Goal: Use online tool/utility: Utilize a website feature to perform a specific function

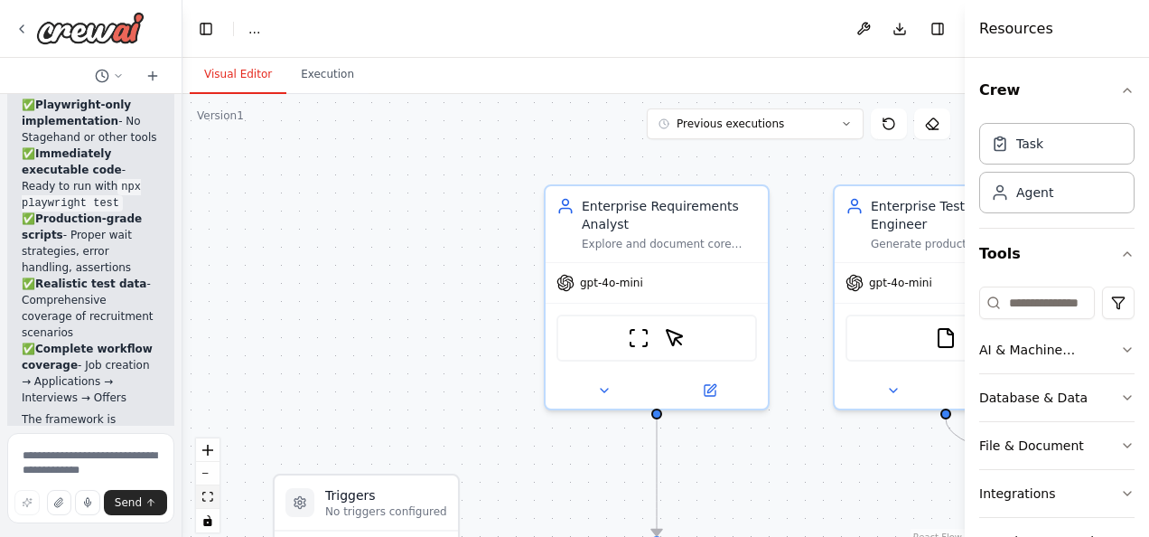
click at [208, 496] on icon "fit view" at bounding box center [207, 497] width 11 height 10
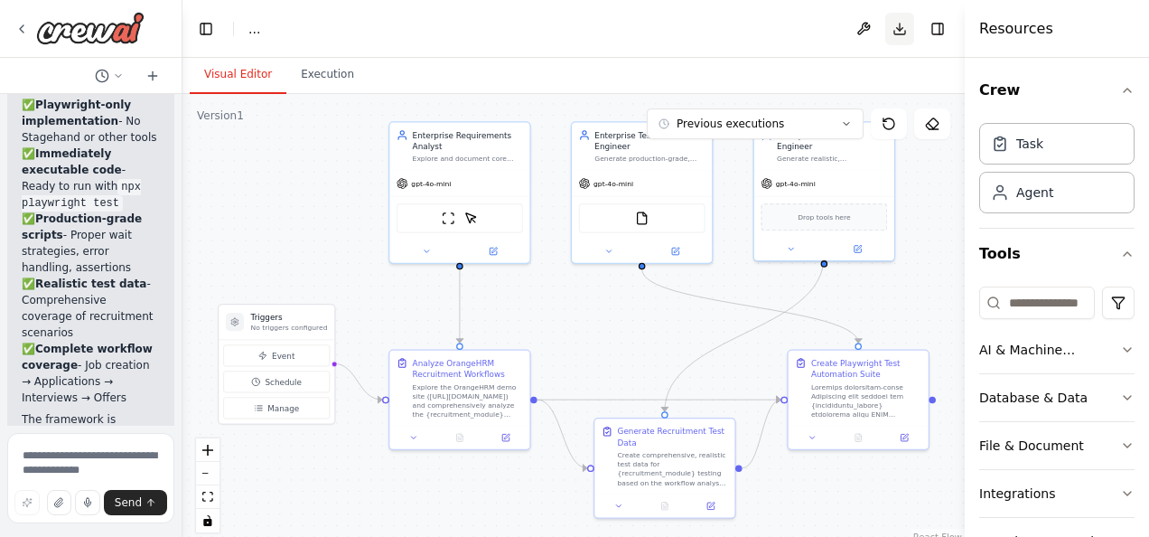
click at [898, 29] on button "Download" at bounding box center [900, 29] width 29 height 33
click at [904, 39] on button "Download" at bounding box center [900, 29] width 29 height 33
click at [900, 26] on button "Download" at bounding box center [900, 29] width 29 height 33
click at [898, 33] on button "Download" at bounding box center [900, 29] width 29 height 33
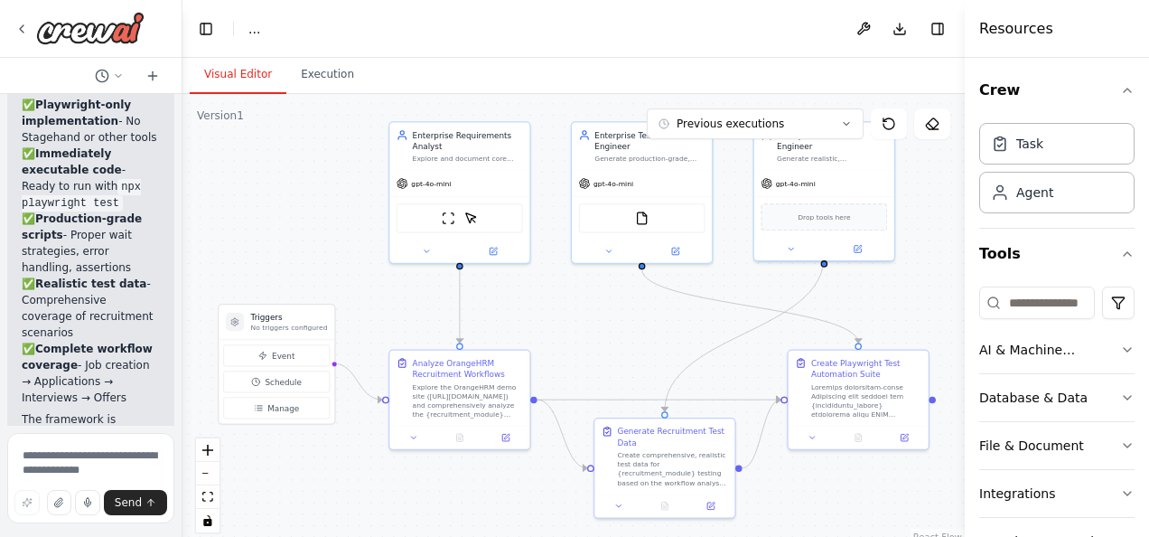
click at [898, 70] on div "Visual Editor Execution" at bounding box center [574, 76] width 783 height 36
click at [893, 29] on button "Download" at bounding box center [900, 29] width 29 height 33
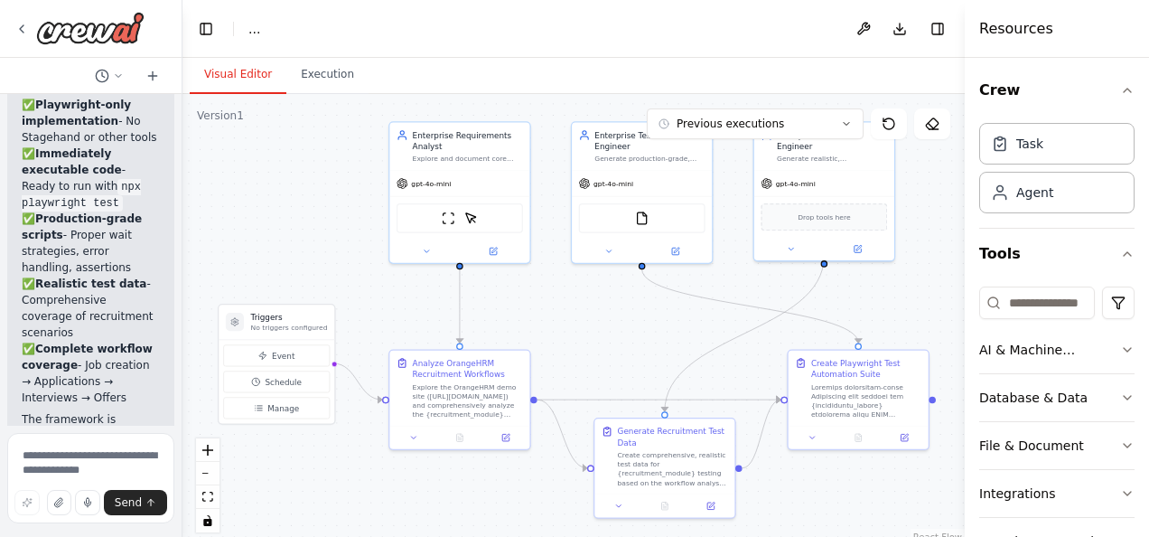
click at [909, 75] on div "Visual Editor Execution" at bounding box center [574, 76] width 783 height 36
click at [901, 27] on button "Download" at bounding box center [900, 29] width 29 height 33
drag, startPoint x: 900, startPoint y: 52, endPoint x: 904, endPoint y: 27, distance: 25.6
click at [904, 27] on header "Toggle Left Sidebar Studio ... Download Toggle Right Sidebar" at bounding box center [574, 29] width 783 height 58
click at [904, 27] on button "Download" at bounding box center [900, 29] width 29 height 33
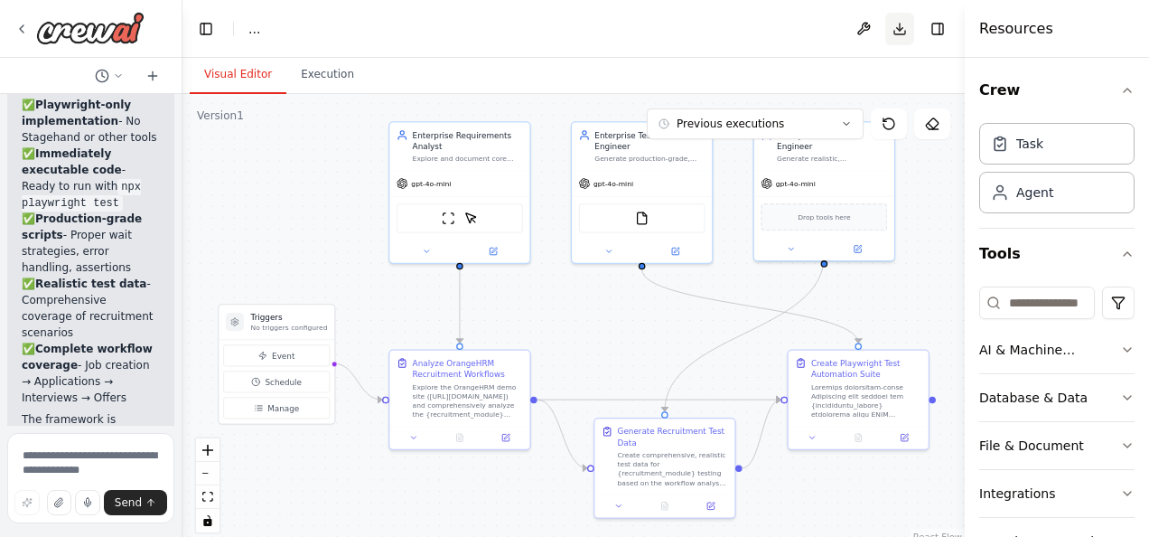
click at [904, 27] on button "Download" at bounding box center [900, 29] width 29 height 33
click at [253, 36] on span "..." at bounding box center [255, 29] width 12 height 18
click at [250, 34] on span "..." at bounding box center [255, 29] width 12 height 18
click at [250, 43] on header "Toggle Left Sidebar Studio ... Download Toggle Right Sidebar" at bounding box center [574, 29] width 783 height 58
click at [56, 34] on img at bounding box center [90, 28] width 108 height 33
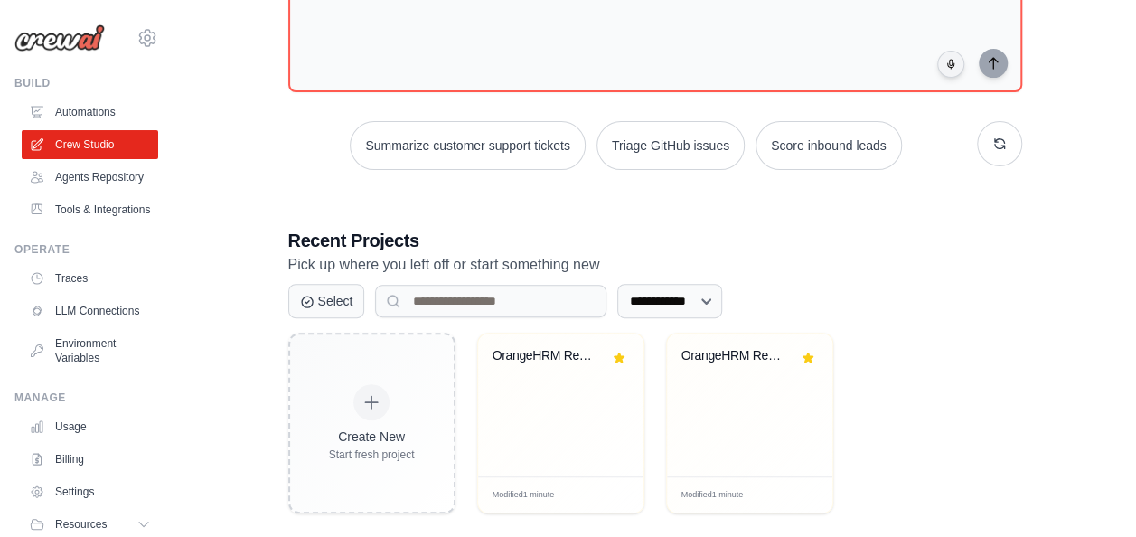
scroll to position [269, 0]
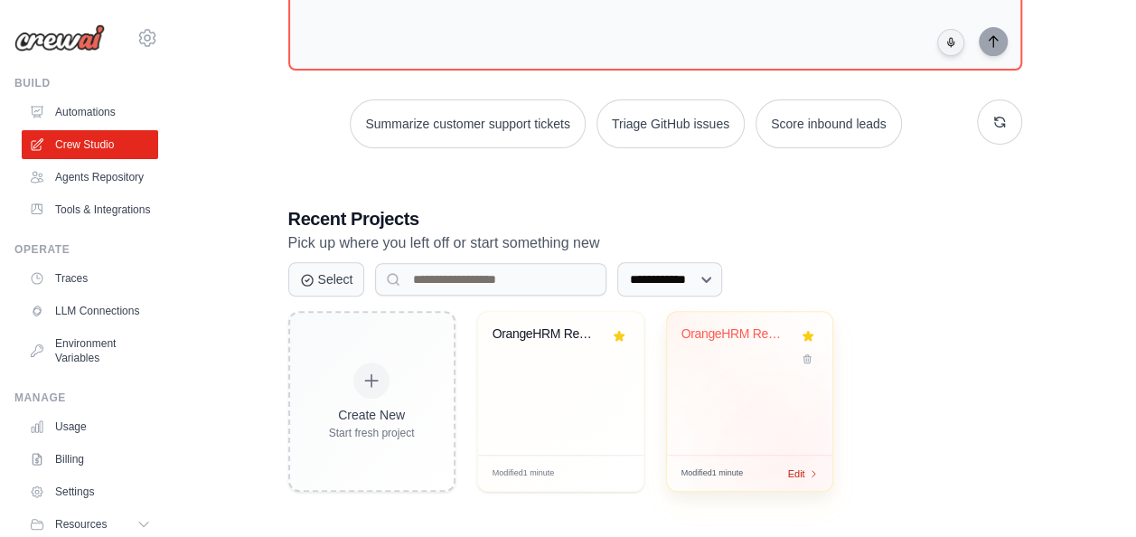
click at [795, 475] on div "Modified 1 minute Edit" at bounding box center [749, 473] width 165 height 36
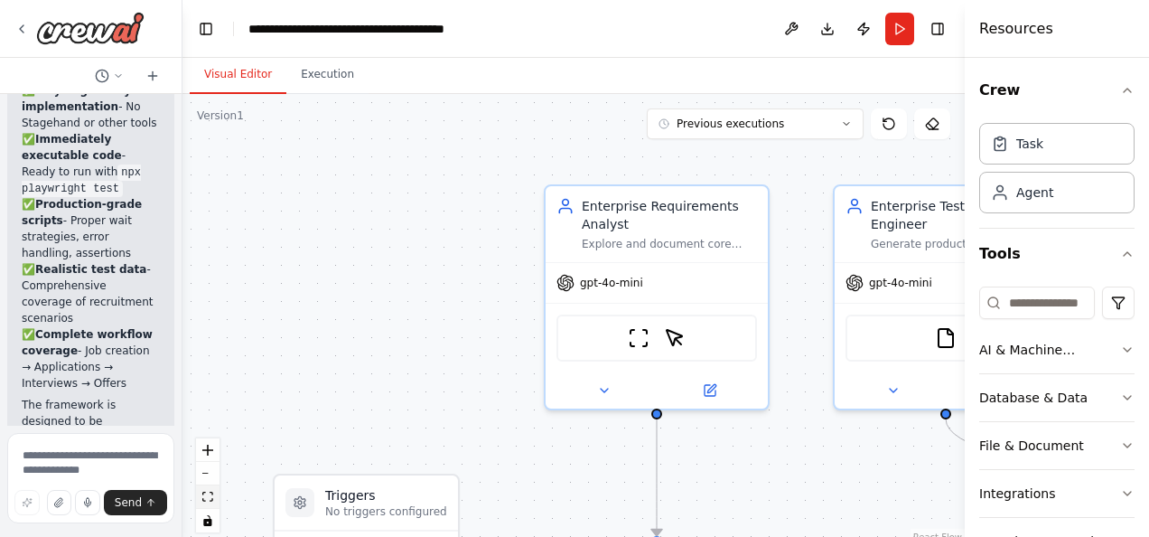
scroll to position [4369, 0]
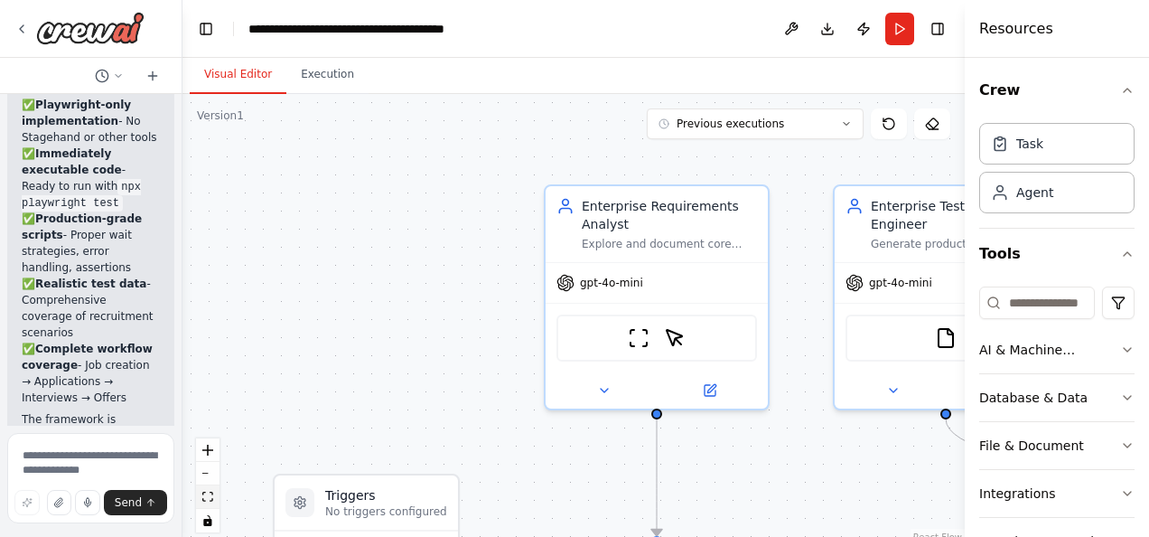
click at [200, 497] on button "fit view" at bounding box center [207, 496] width 23 height 23
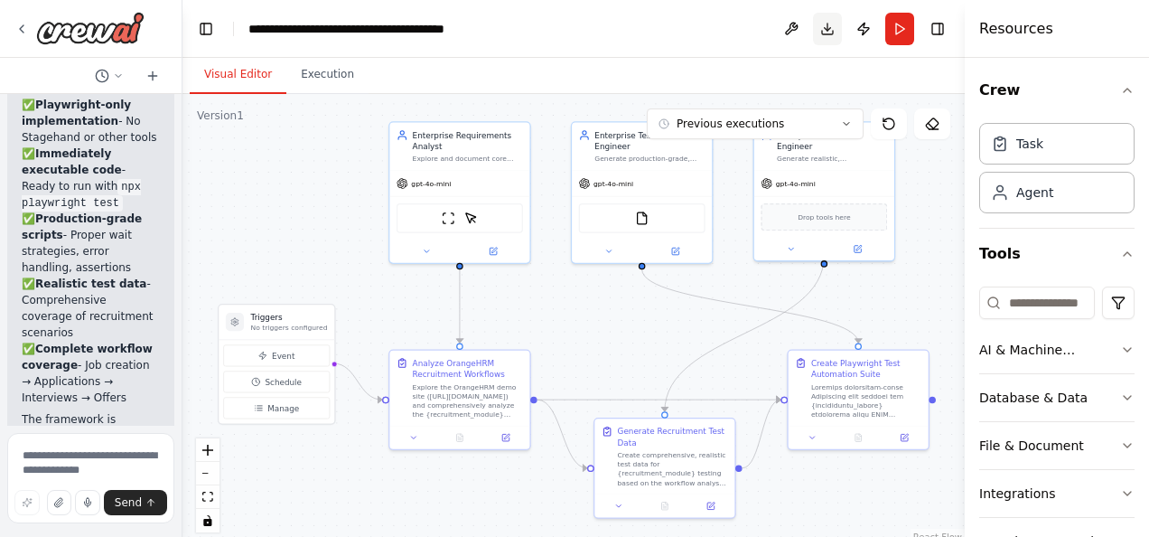
click at [815, 33] on button "Download" at bounding box center [827, 29] width 29 height 33
click at [74, 32] on img at bounding box center [90, 28] width 108 height 33
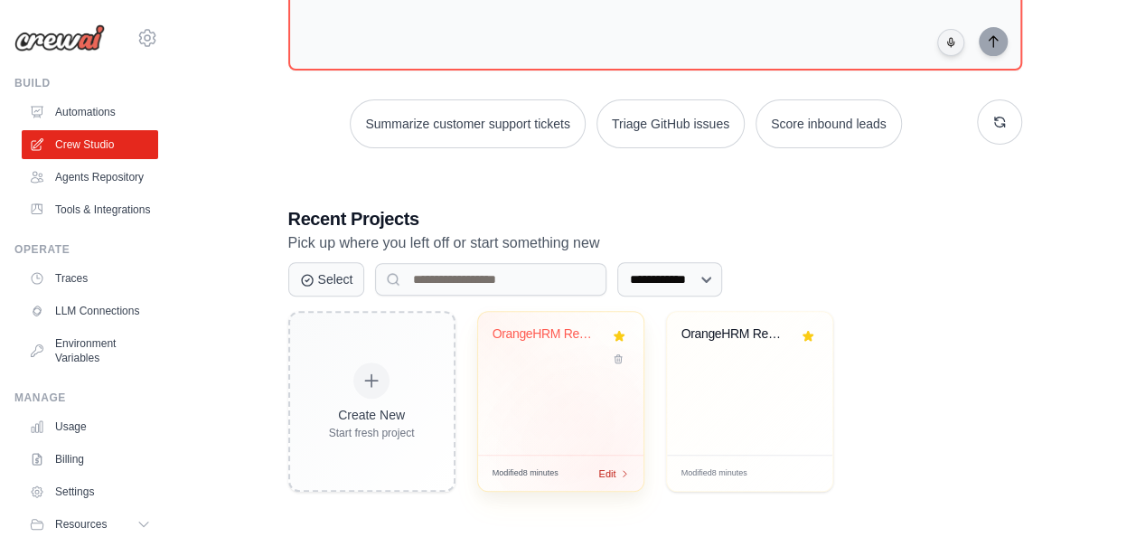
click at [604, 471] on span "Edit" at bounding box center [607, 472] width 17 height 15
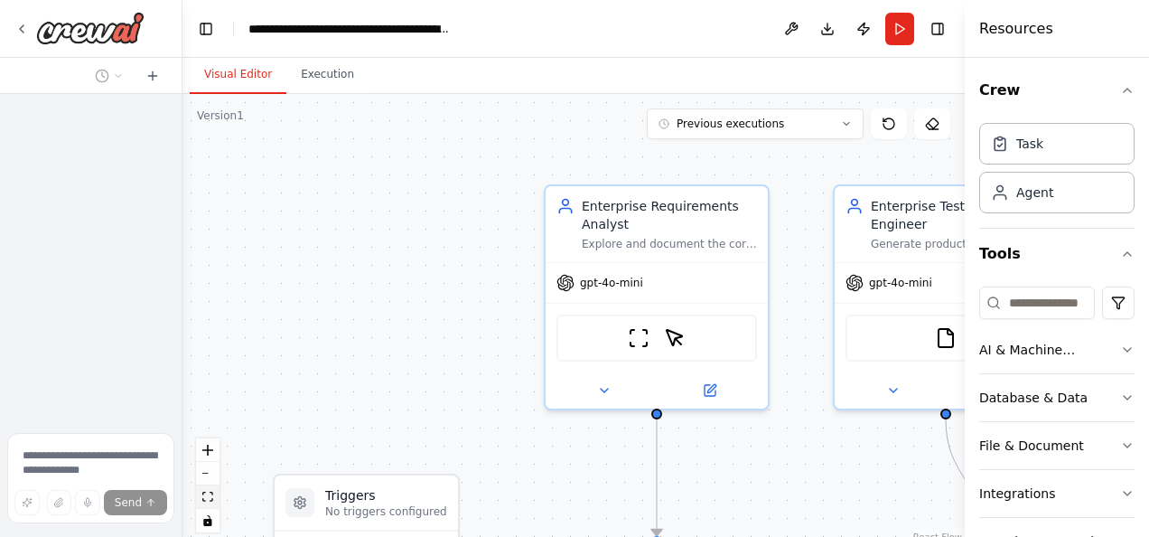
click at [204, 496] on icon "fit view" at bounding box center [207, 497] width 11 height 10
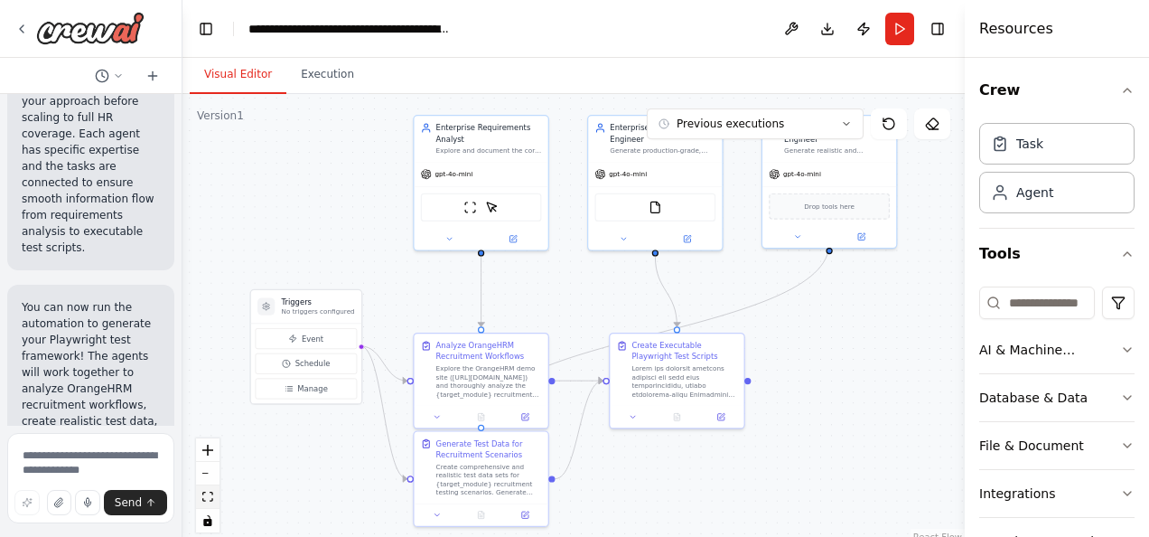
scroll to position [4353, 0]
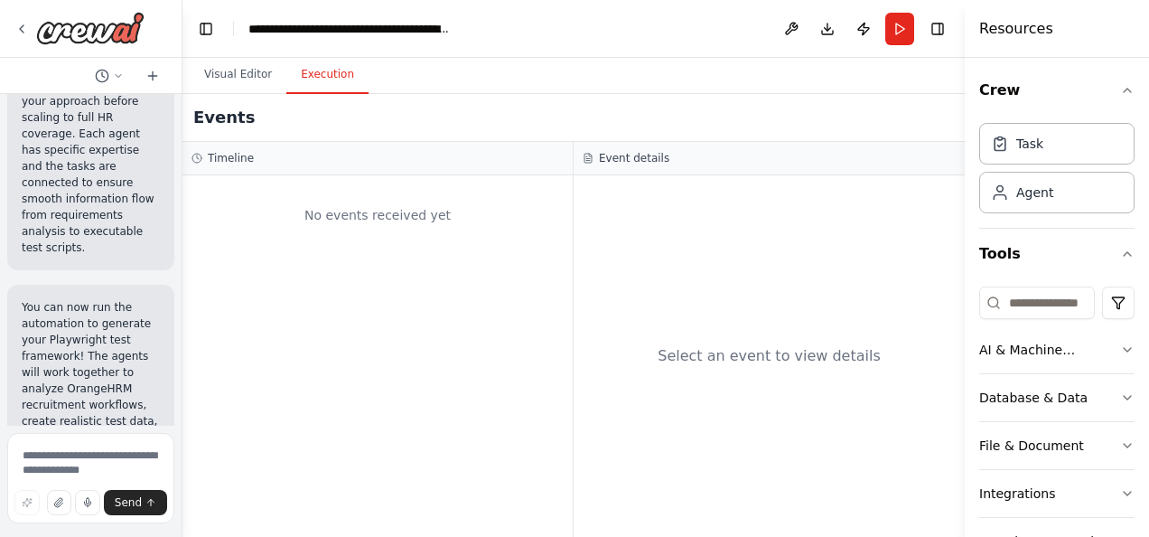
click at [317, 70] on button "Execution" at bounding box center [327, 75] width 82 height 38
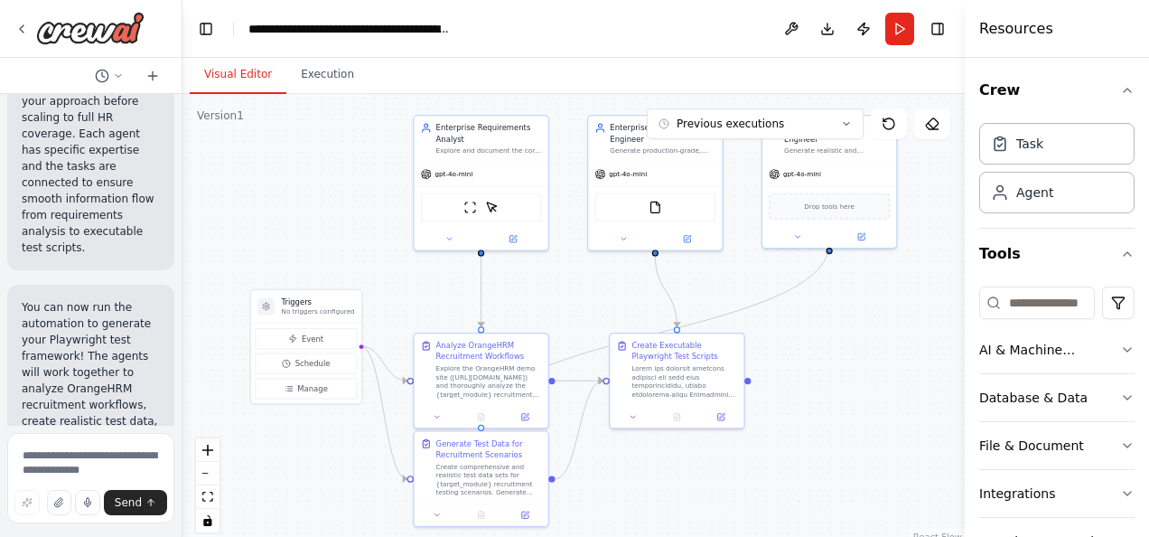
click at [226, 74] on button "Visual Editor" at bounding box center [238, 75] width 97 height 38
click at [706, 122] on span "Previous executions" at bounding box center [731, 124] width 108 height 14
click at [694, 163] on div "2h 51m ago" at bounding box center [766, 157] width 181 height 14
click at [690, 161] on div "2h 51m ago" at bounding box center [766, 157] width 181 height 14
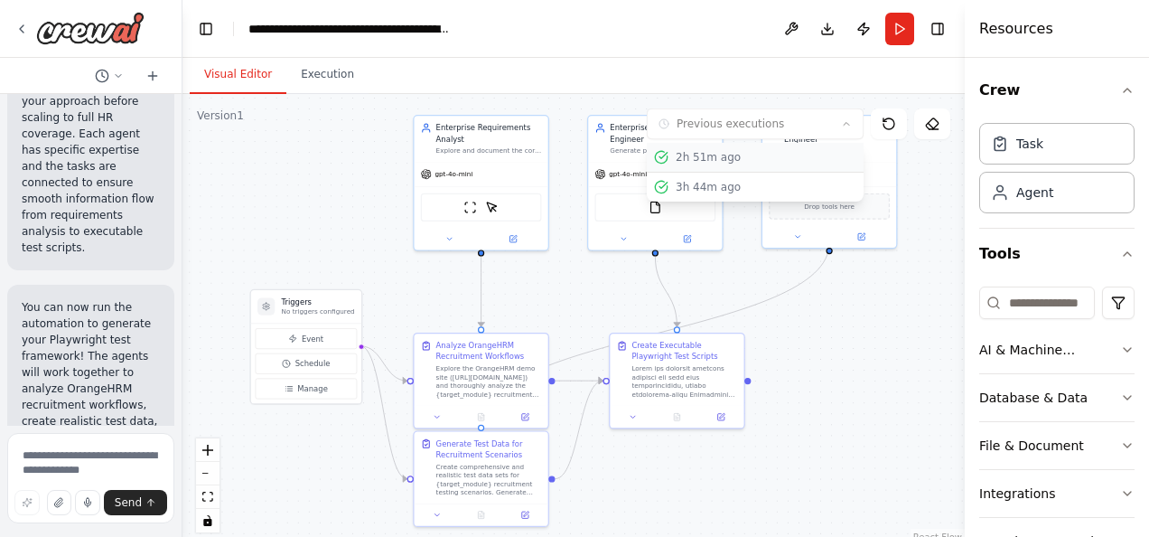
click at [690, 161] on div "2h 51m ago" at bounding box center [766, 157] width 181 height 14
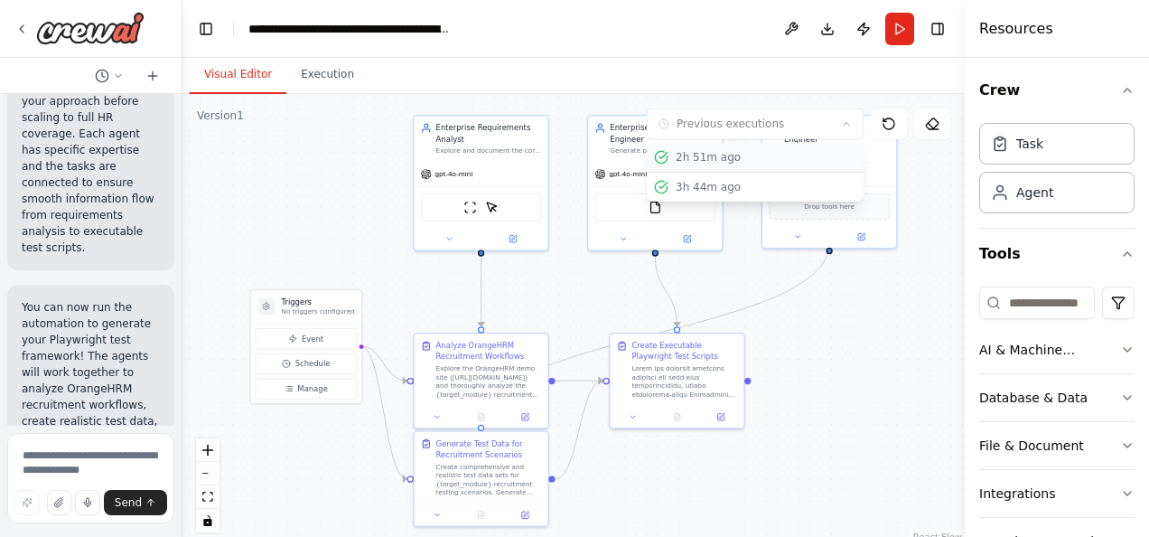
click at [690, 161] on div "2h 51m ago" at bounding box center [766, 157] width 181 height 14
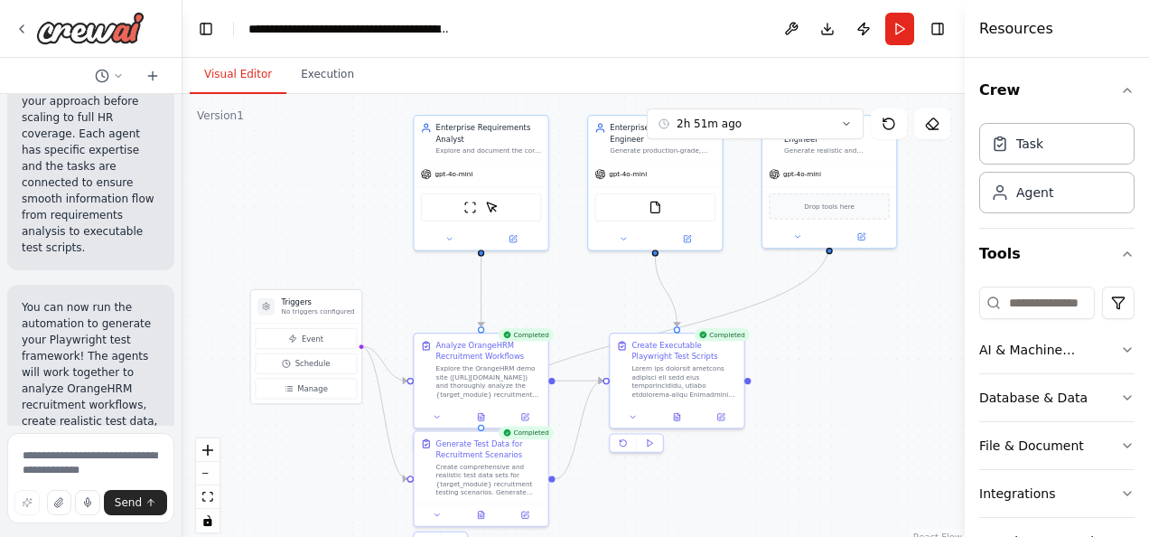
click at [715, 194] on div "FileReadTool" at bounding box center [655, 207] width 121 height 28
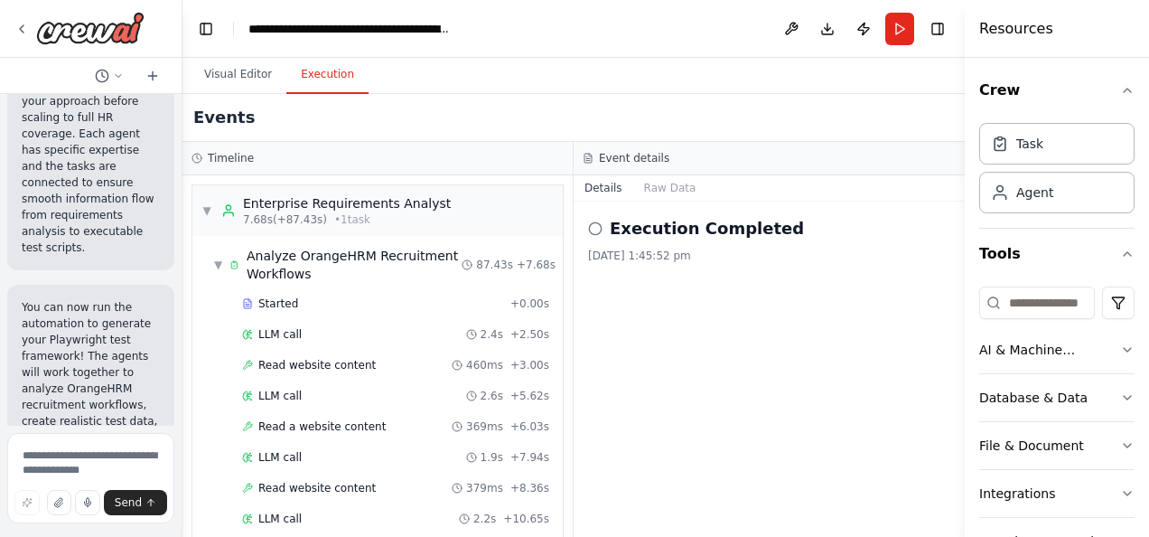
click at [327, 58] on button "Execution" at bounding box center [327, 75] width 82 height 38
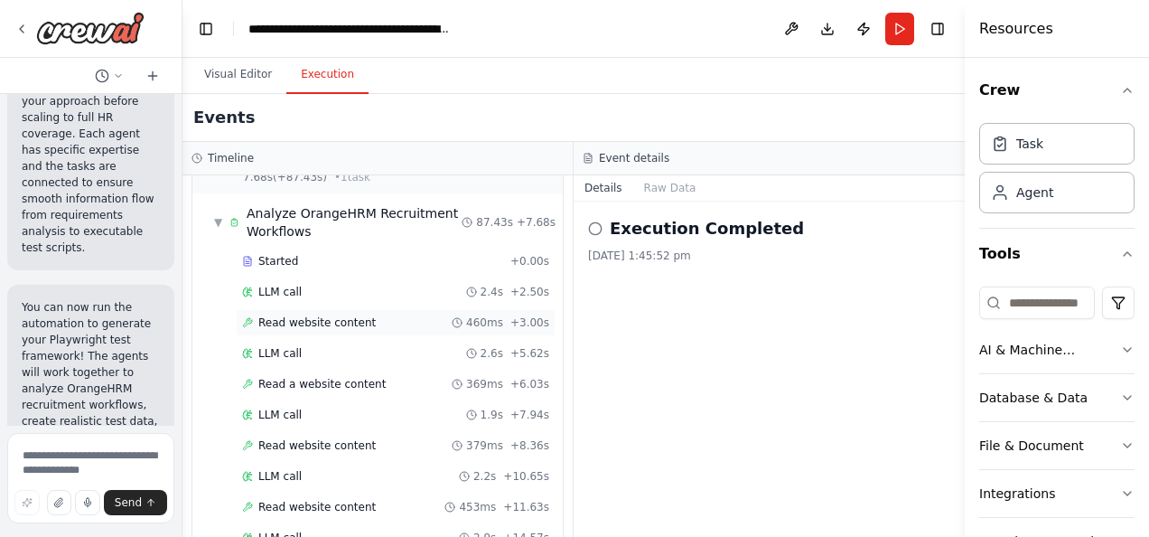
click at [255, 324] on div "Read website content" at bounding box center [309, 322] width 134 height 14
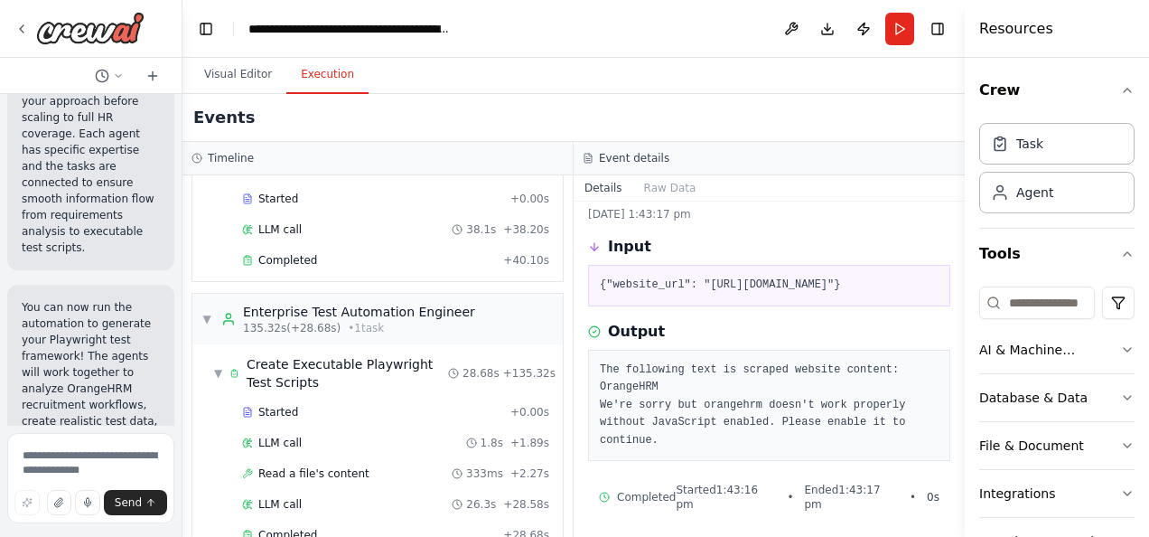
scroll to position [1252, 0]
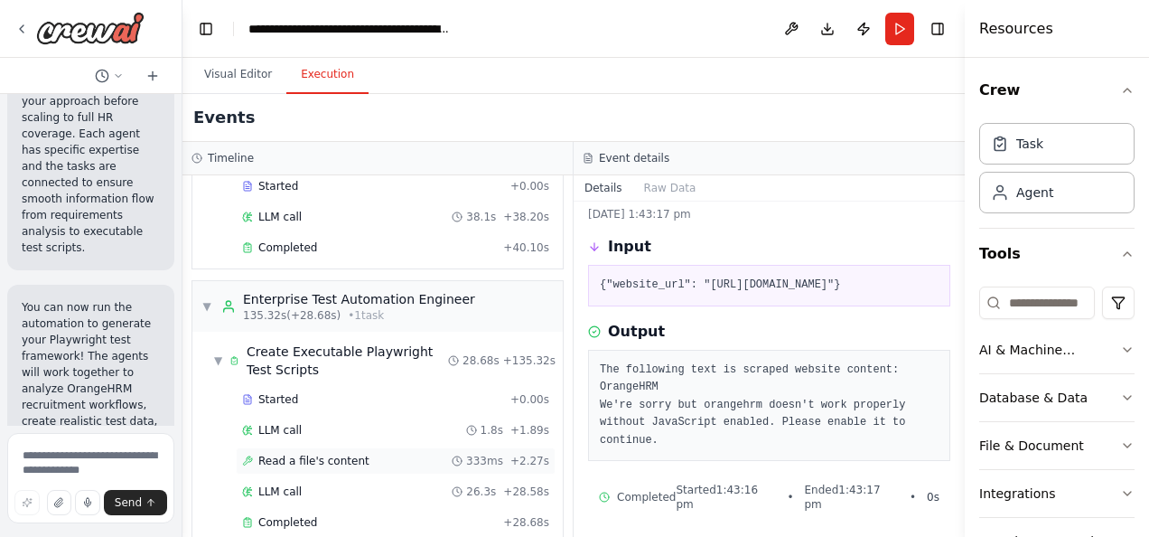
click at [265, 454] on span "Read a file's content" at bounding box center [313, 461] width 111 height 14
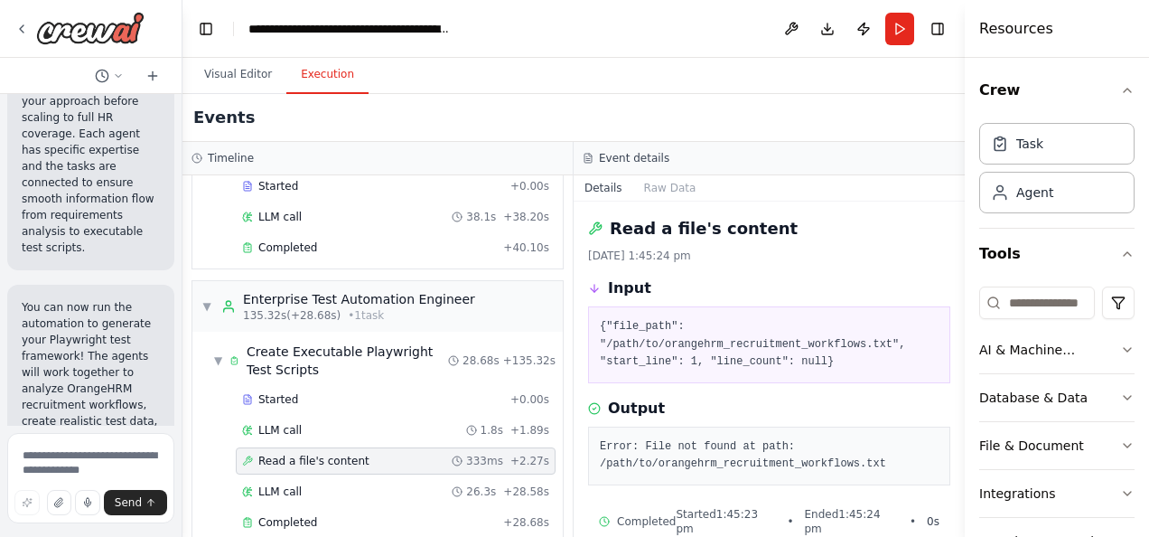
scroll to position [14, 0]
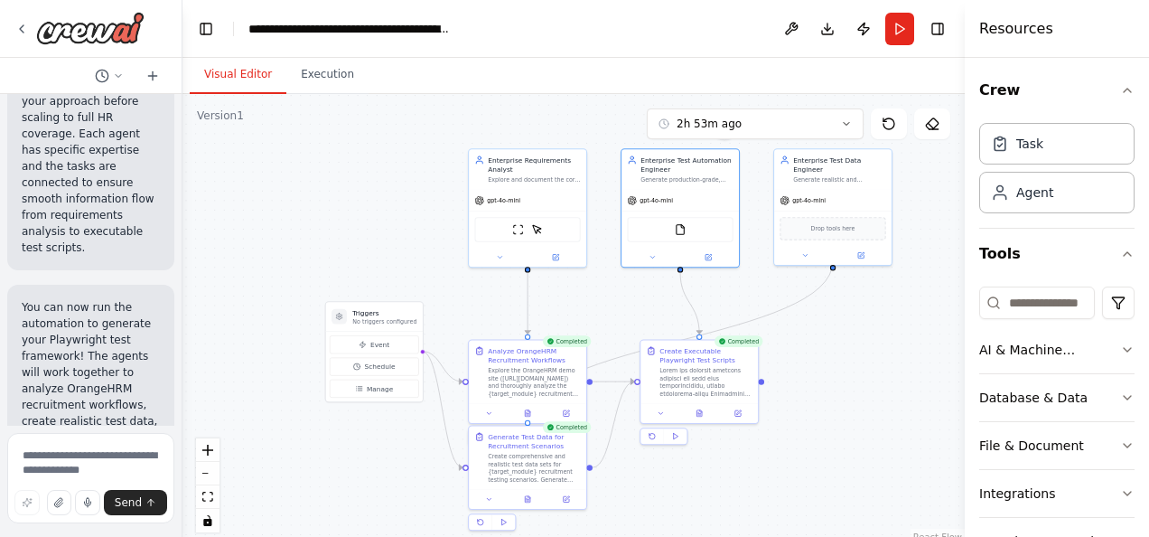
click at [231, 80] on button "Visual Editor" at bounding box center [238, 75] width 97 height 38
click at [567, 412] on icon at bounding box center [566, 410] width 5 height 5
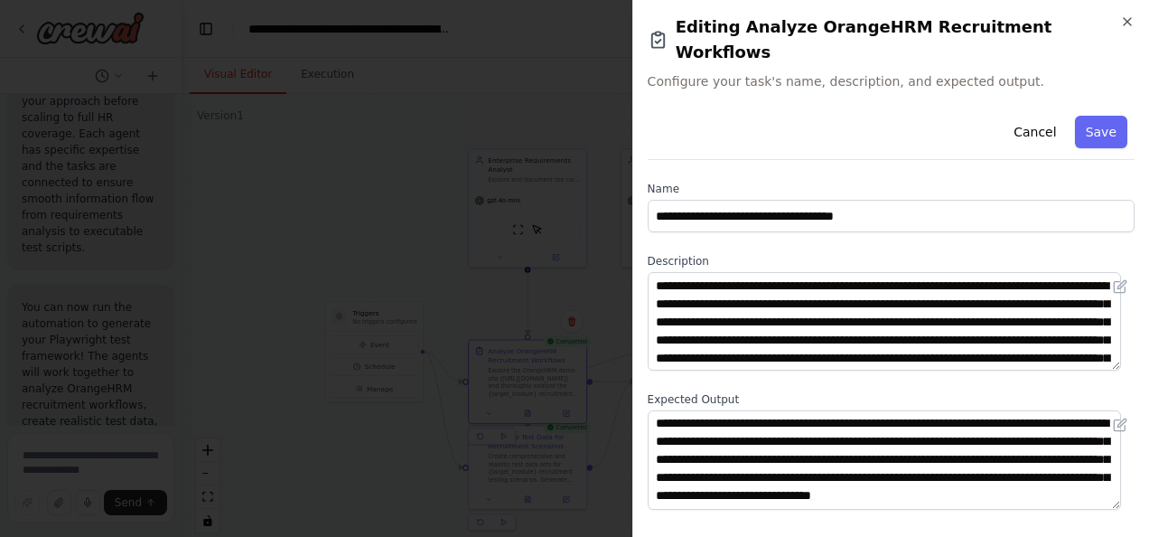
scroll to position [0, 0]
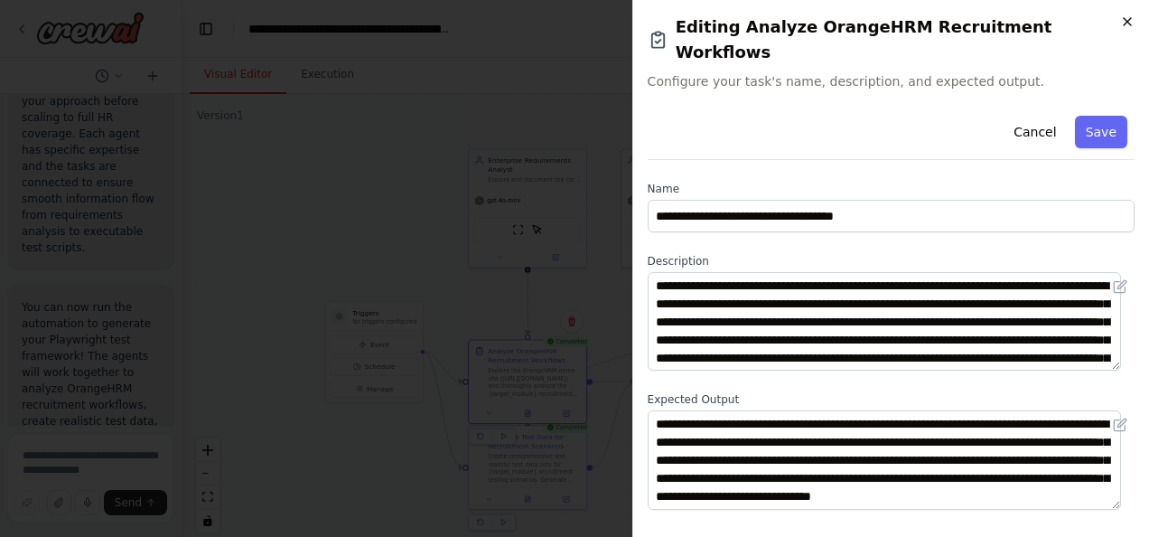
click at [1126, 22] on icon "button" at bounding box center [1127, 21] width 7 height 7
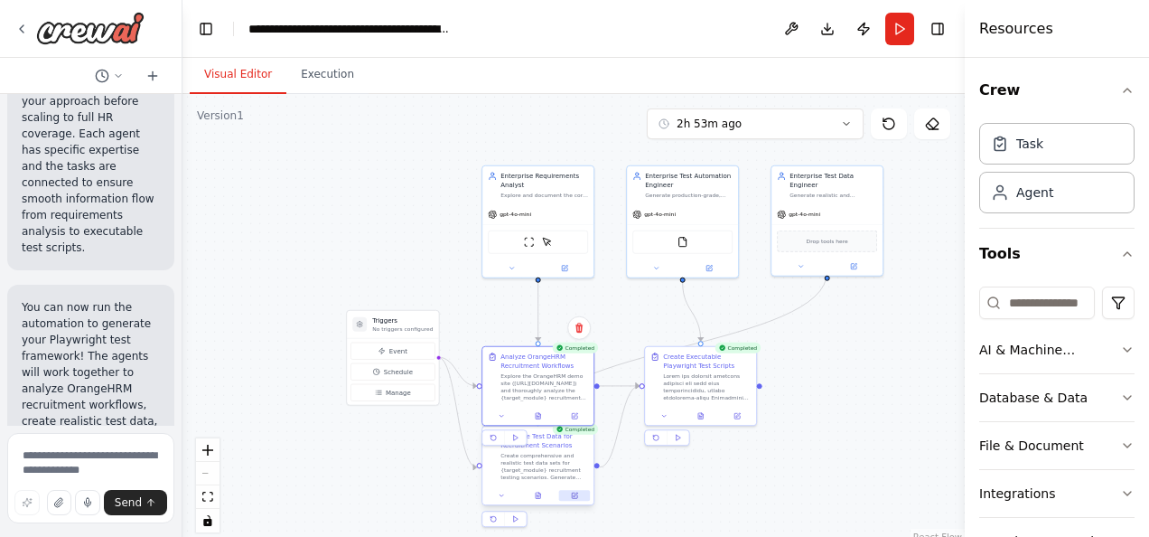
click at [575, 499] on icon at bounding box center [574, 495] width 7 height 7
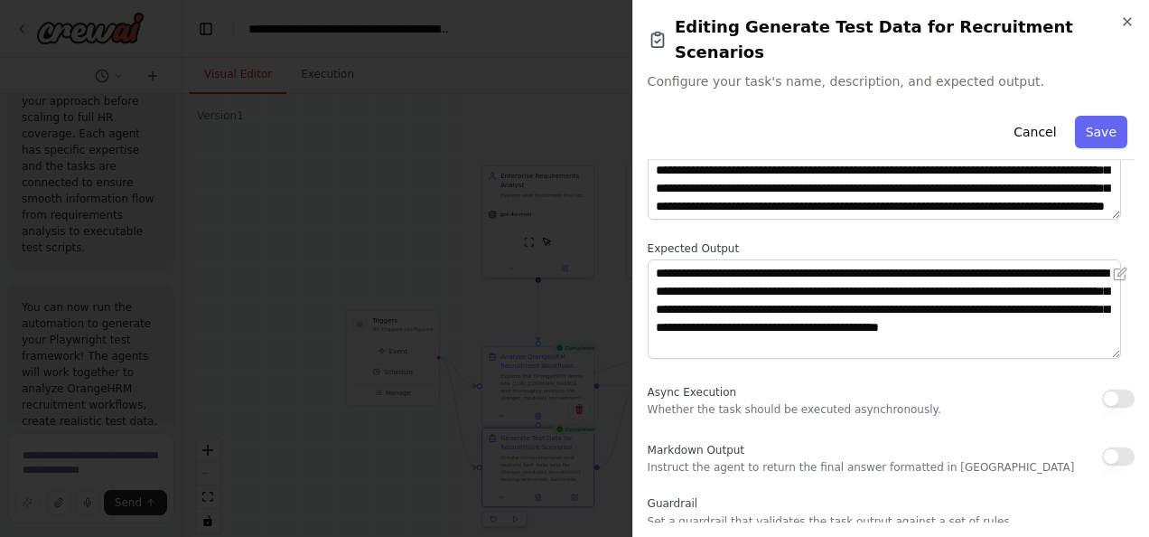
scroll to position [191, 0]
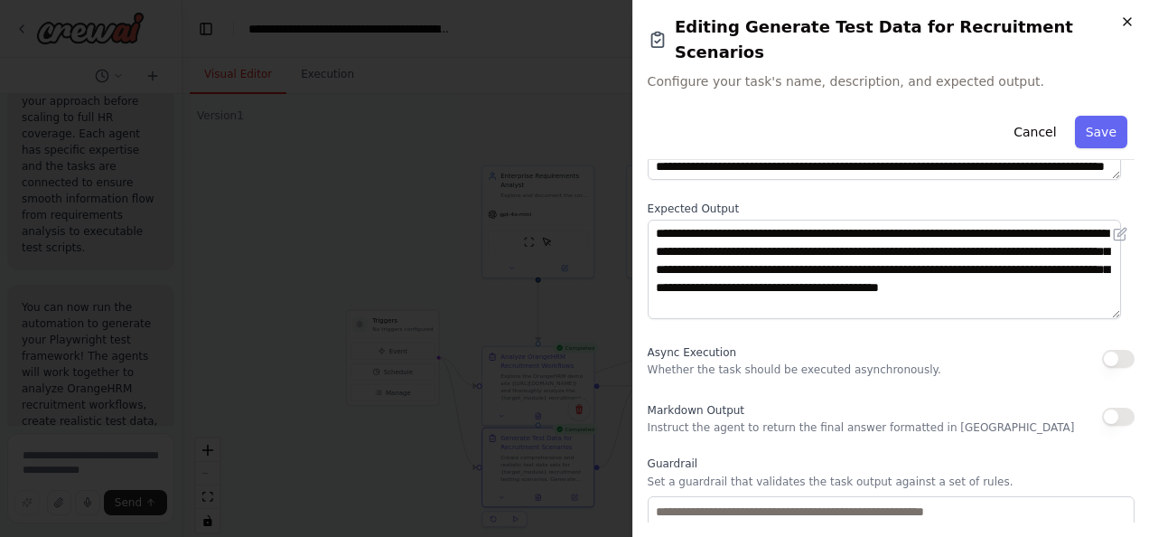
click at [1122, 20] on icon "button" at bounding box center [1128, 21] width 14 height 14
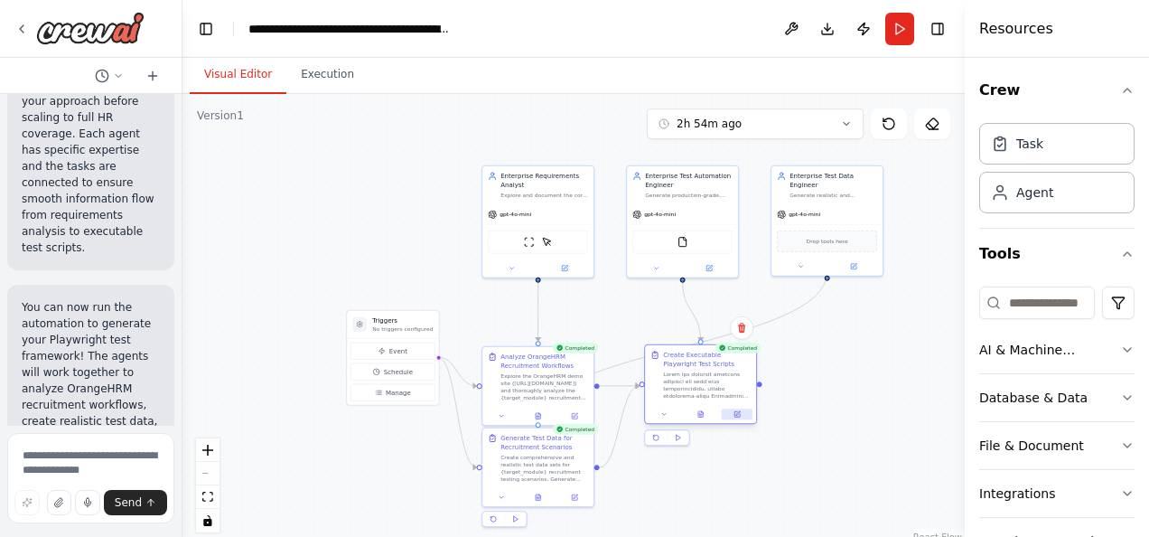
click at [746, 414] on button at bounding box center [737, 413] width 31 height 11
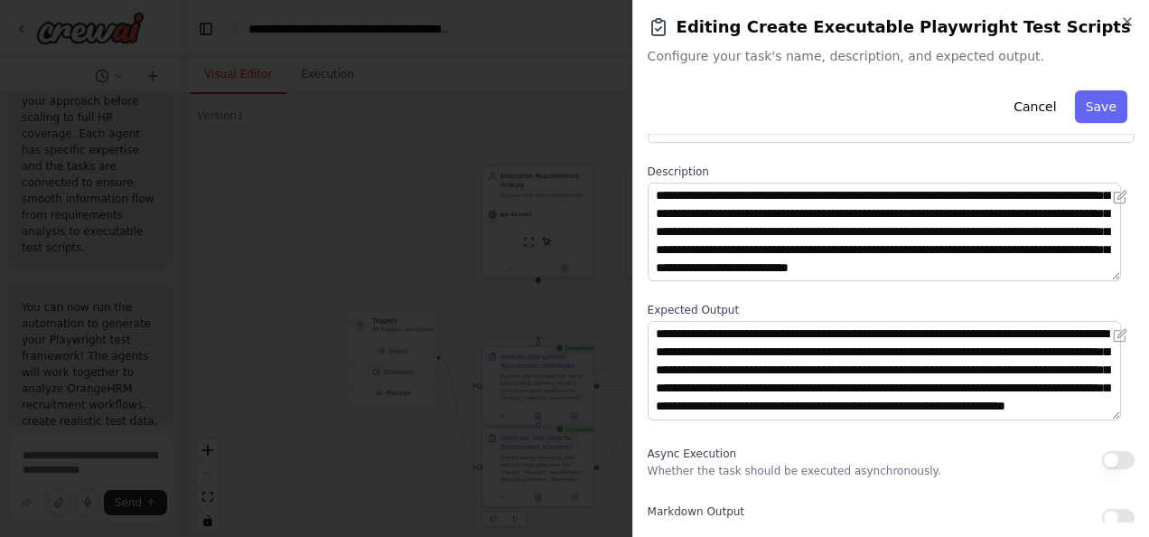
scroll to position [35, 0]
click at [1127, 25] on icon "button" at bounding box center [1128, 21] width 14 height 14
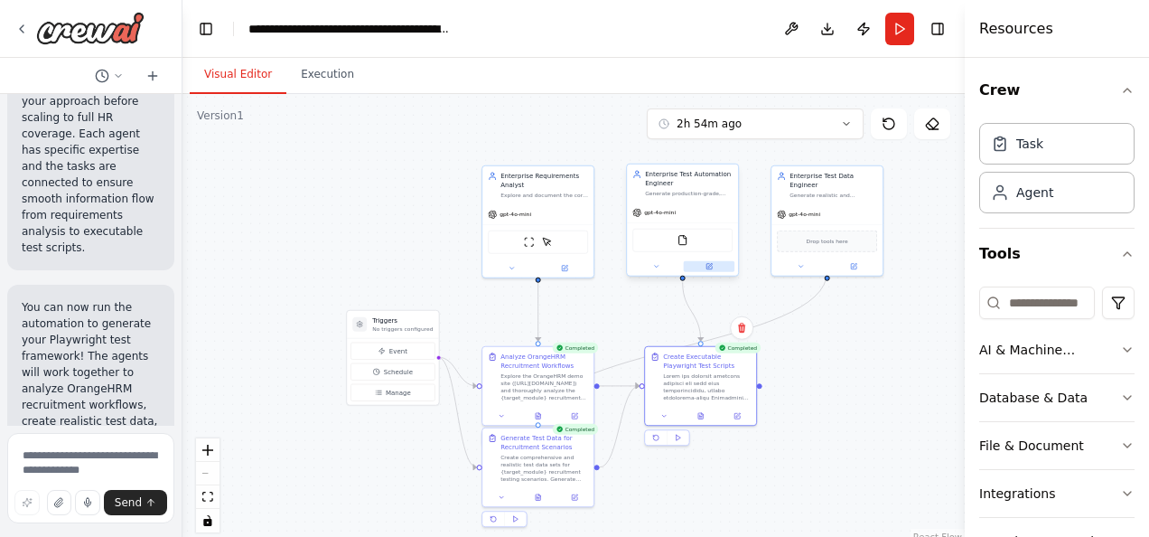
click at [712, 267] on icon at bounding box center [709, 266] width 7 height 7
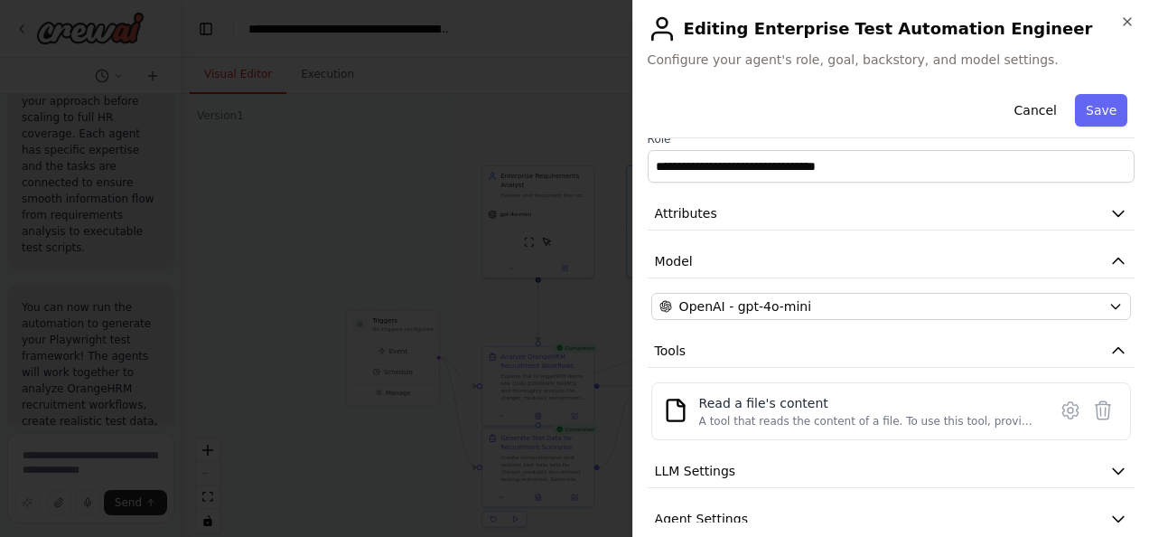
scroll to position [0, 0]
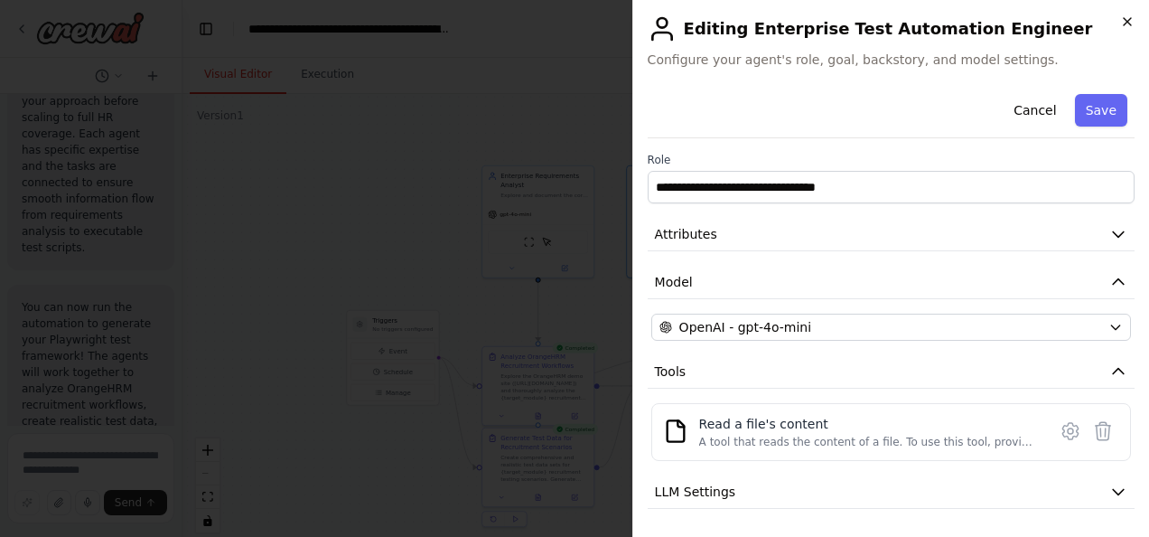
click at [1133, 16] on icon "button" at bounding box center [1128, 21] width 14 height 14
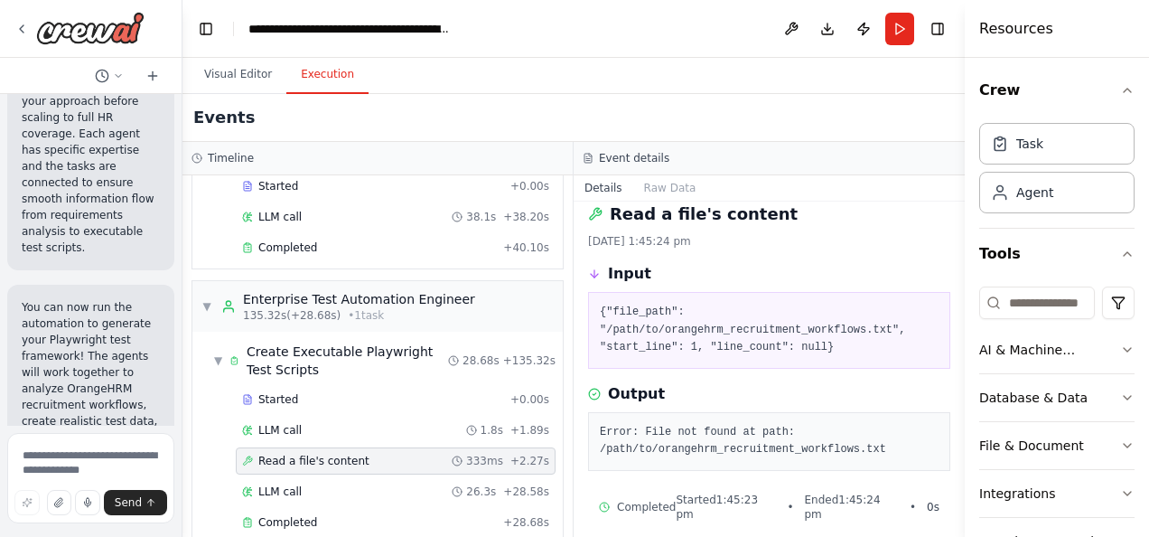
click at [328, 72] on button "Execution" at bounding box center [327, 75] width 82 height 38
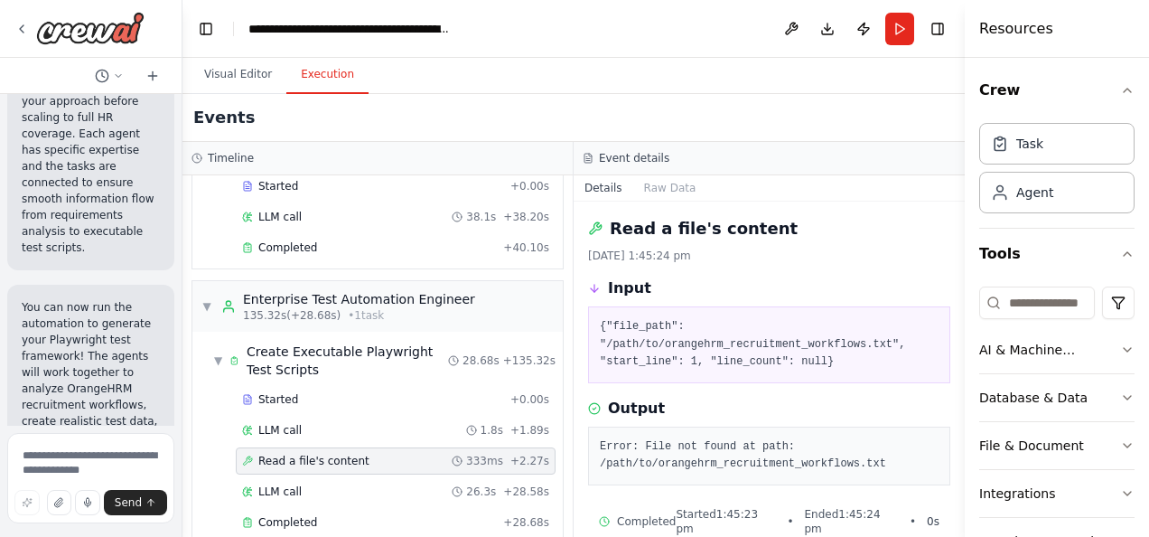
scroll to position [14, 0]
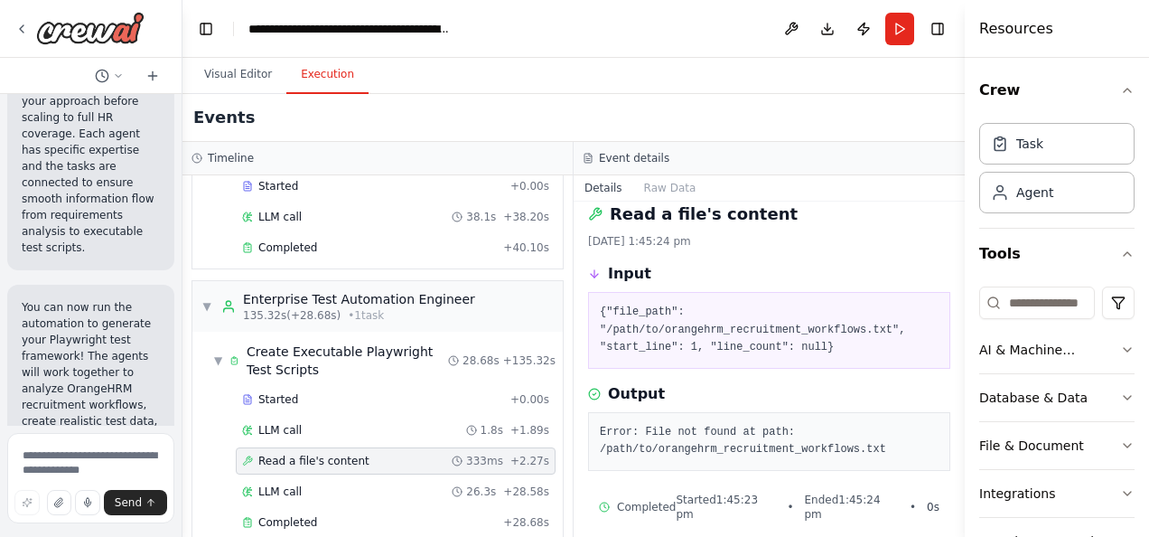
click at [878, 355] on div "{"file_path": "/path/to/orangehrm_recruitment_workflows.txt", "start_line": 1, …" at bounding box center [769, 330] width 362 height 77
click at [251, 486] on icon at bounding box center [247, 491] width 11 height 11
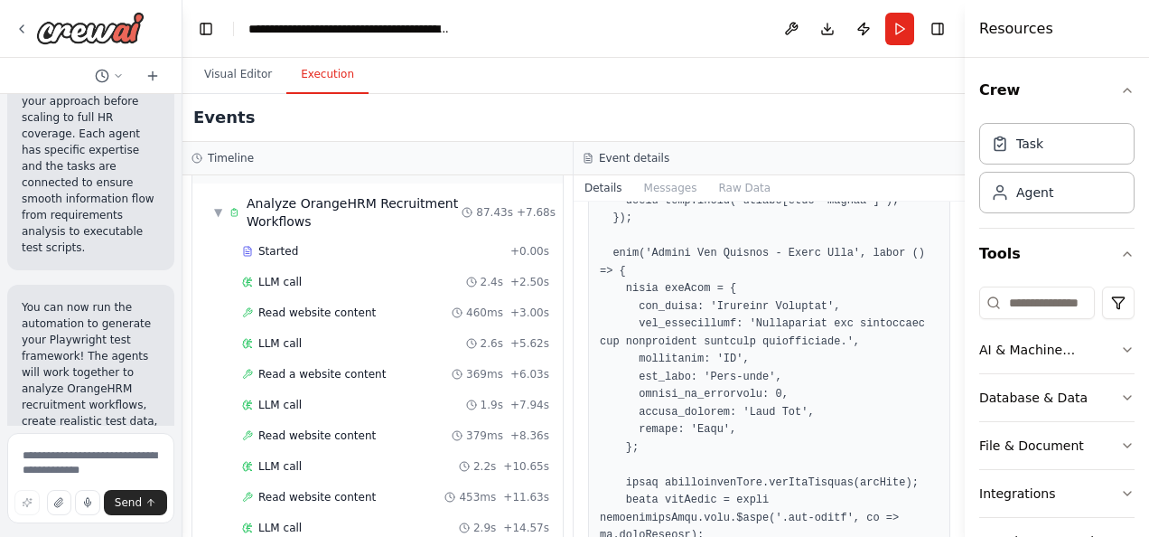
scroll to position [0, 0]
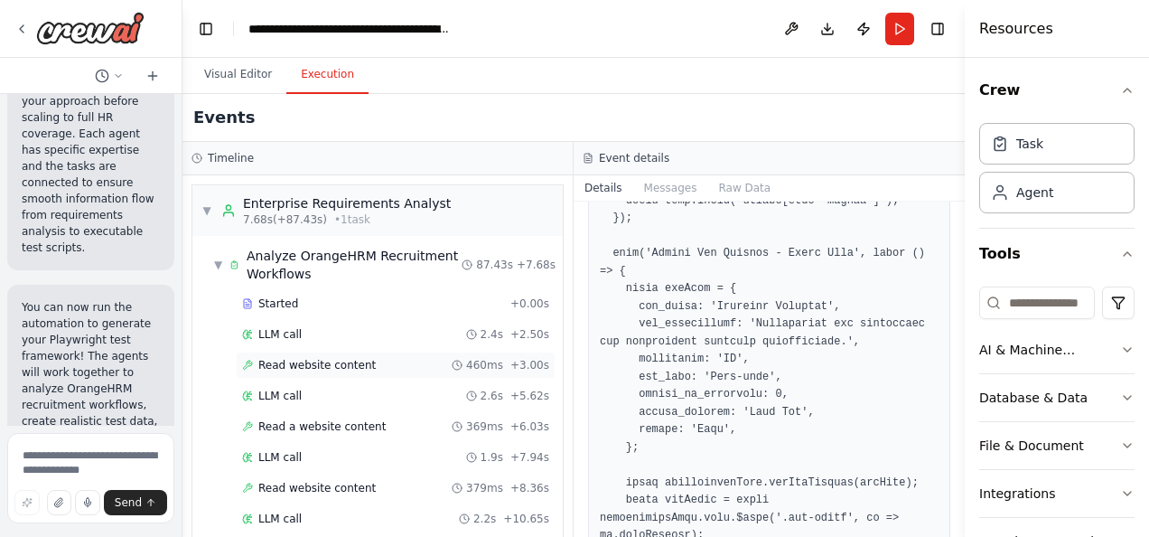
click at [297, 358] on span "Read website content" at bounding box center [316, 365] width 117 height 14
